Goal: Task Accomplishment & Management: Use online tool/utility

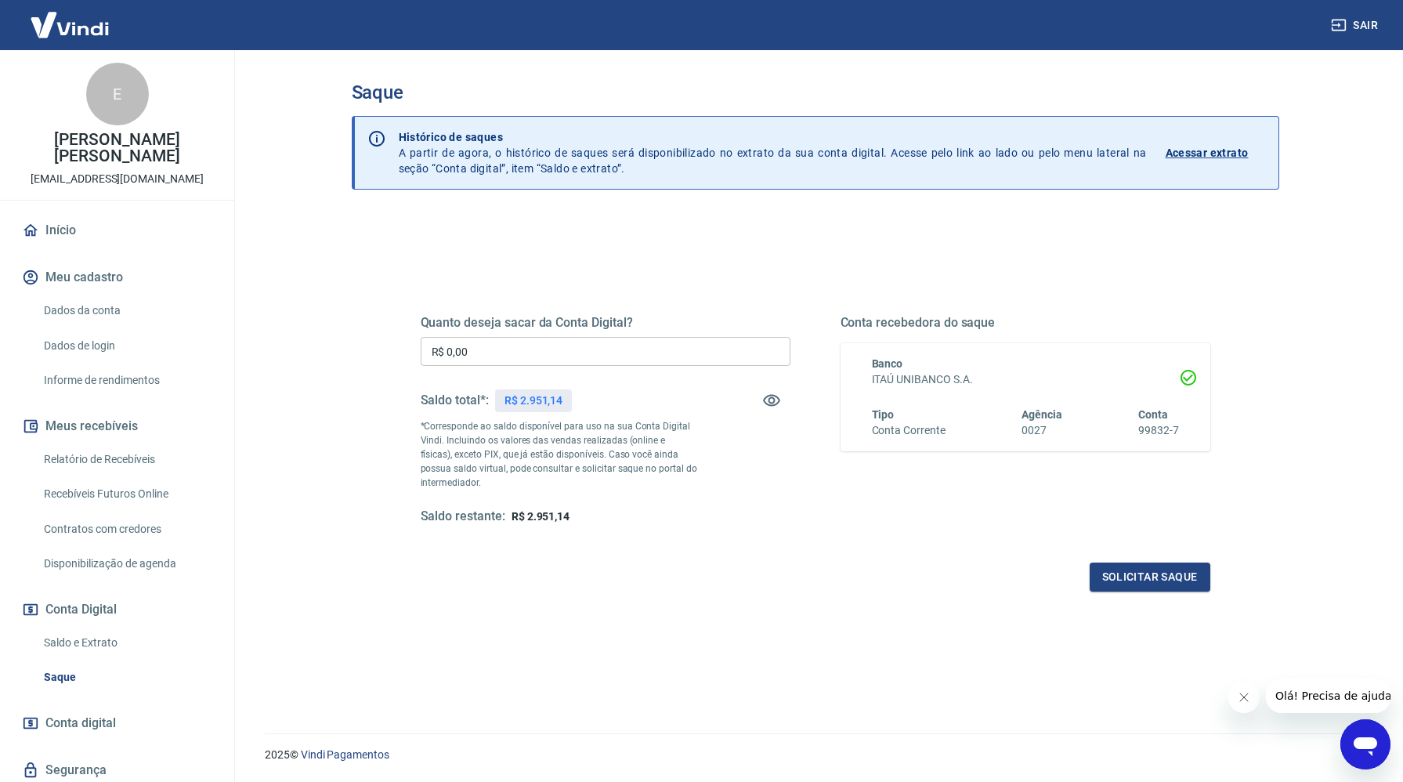
click at [545, 355] on input "R$ 0,00" at bounding box center [606, 351] width 370 height 29
type input "R$ 2.951,14"
click at [1153, 581] on button "Solicitar saque" at bounding box center [1150, 577] width 121 height 29
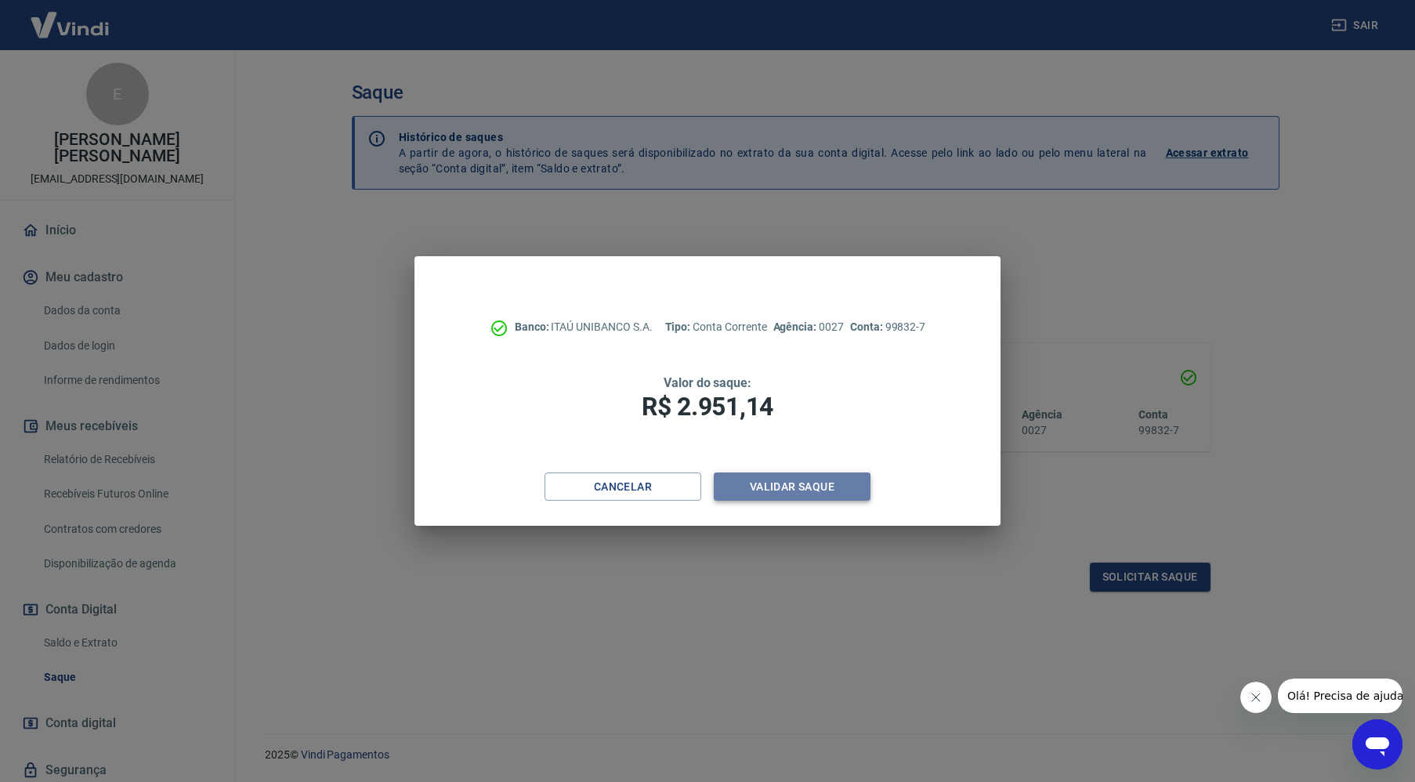
click at [841, 492] on button "Validar saque" at bounding box center [792, 486] width 157 height 29
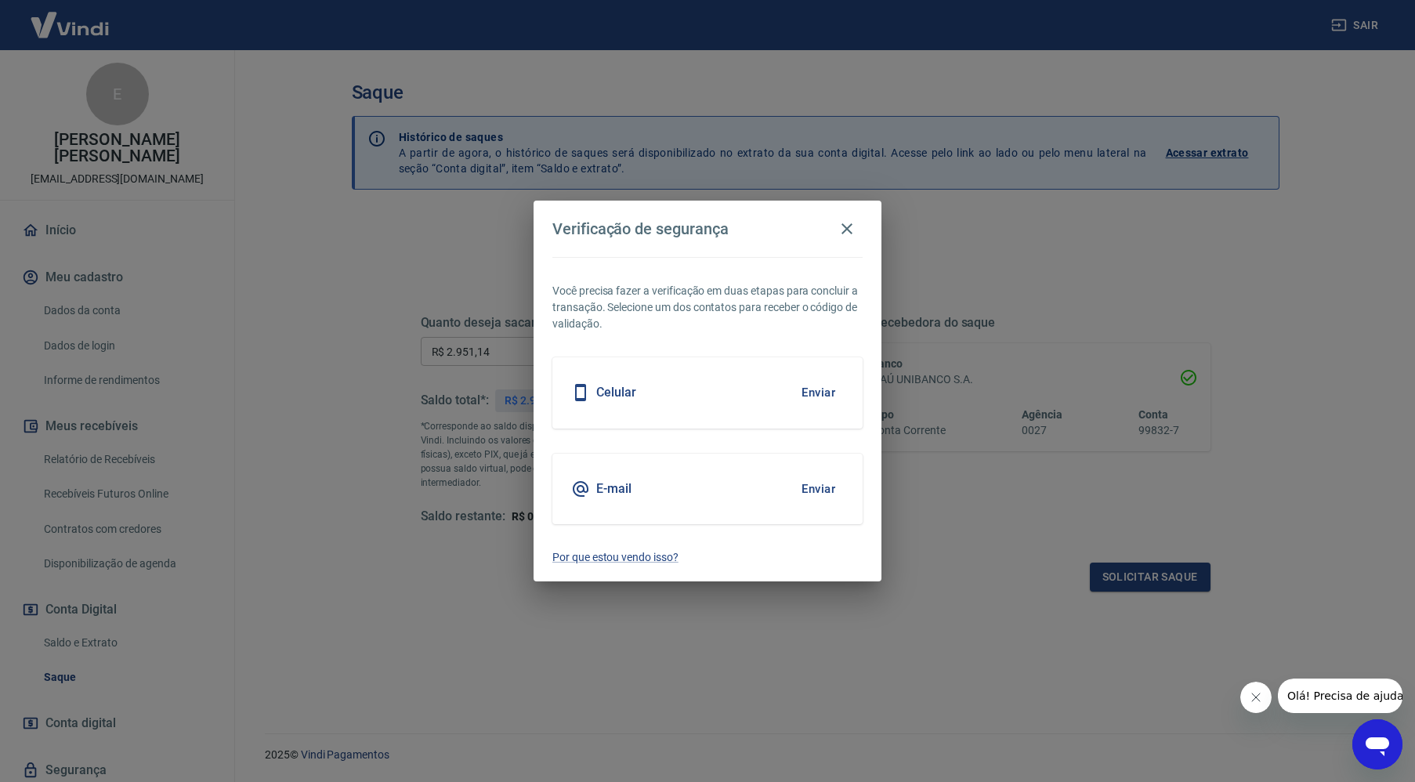
click at [805, 395] on button "Enviar" at bounding box center [818, 392] width 51 height 33
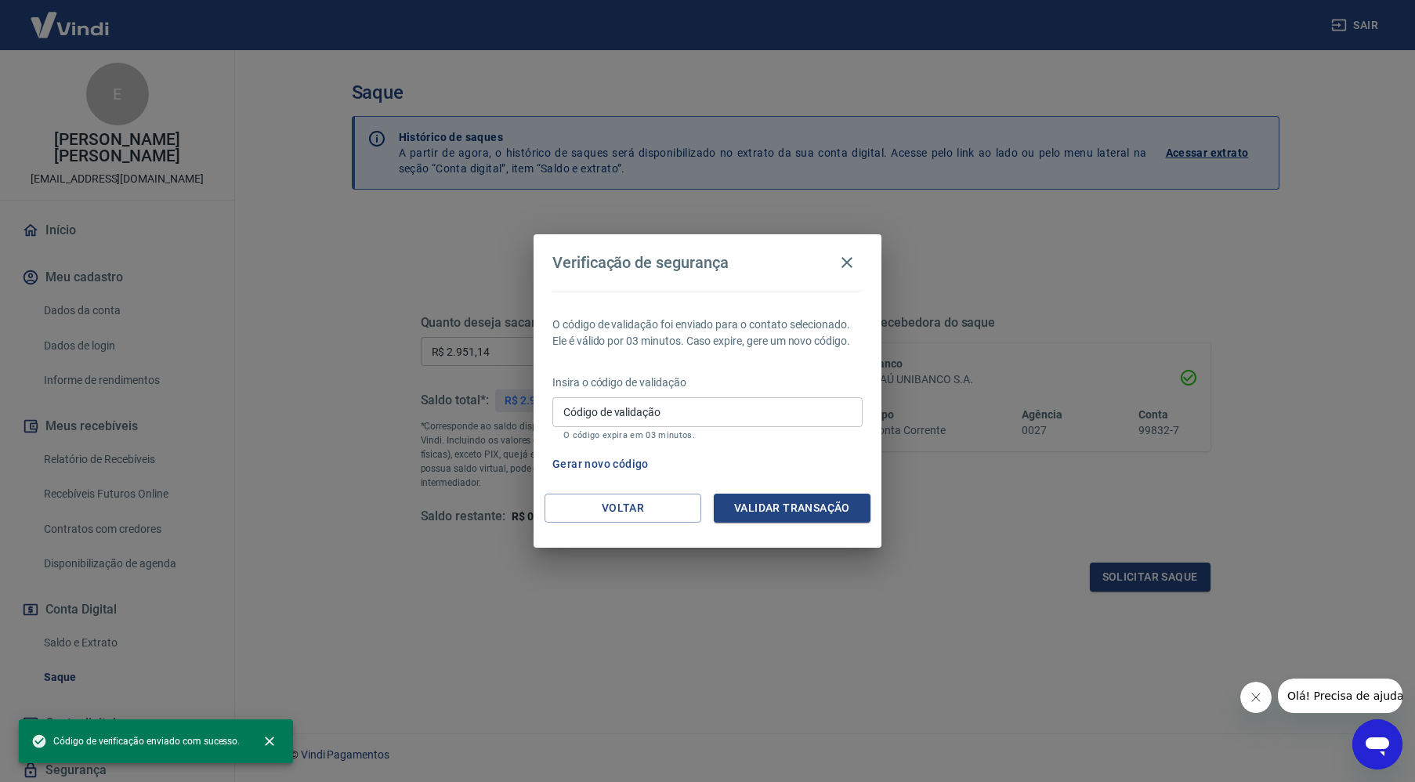
click at [729, 412] on input "Código de validação" at bounding box center [707, 411] width 310 height 29
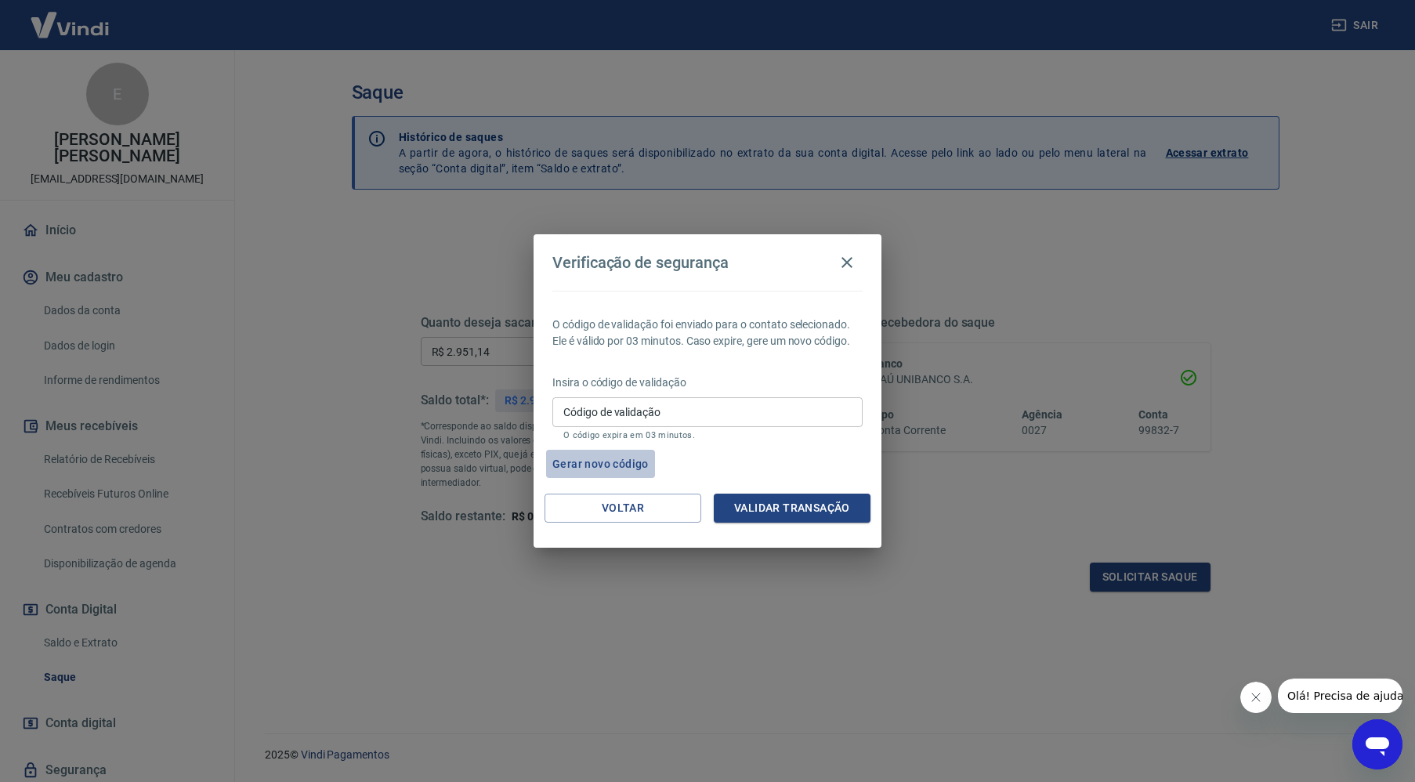
click at [606, 458] on button "Gerar novo código" at bounding box center [600, 464] width 109 height 29
